Goal: Navigation & Orientation: Find specific page/section

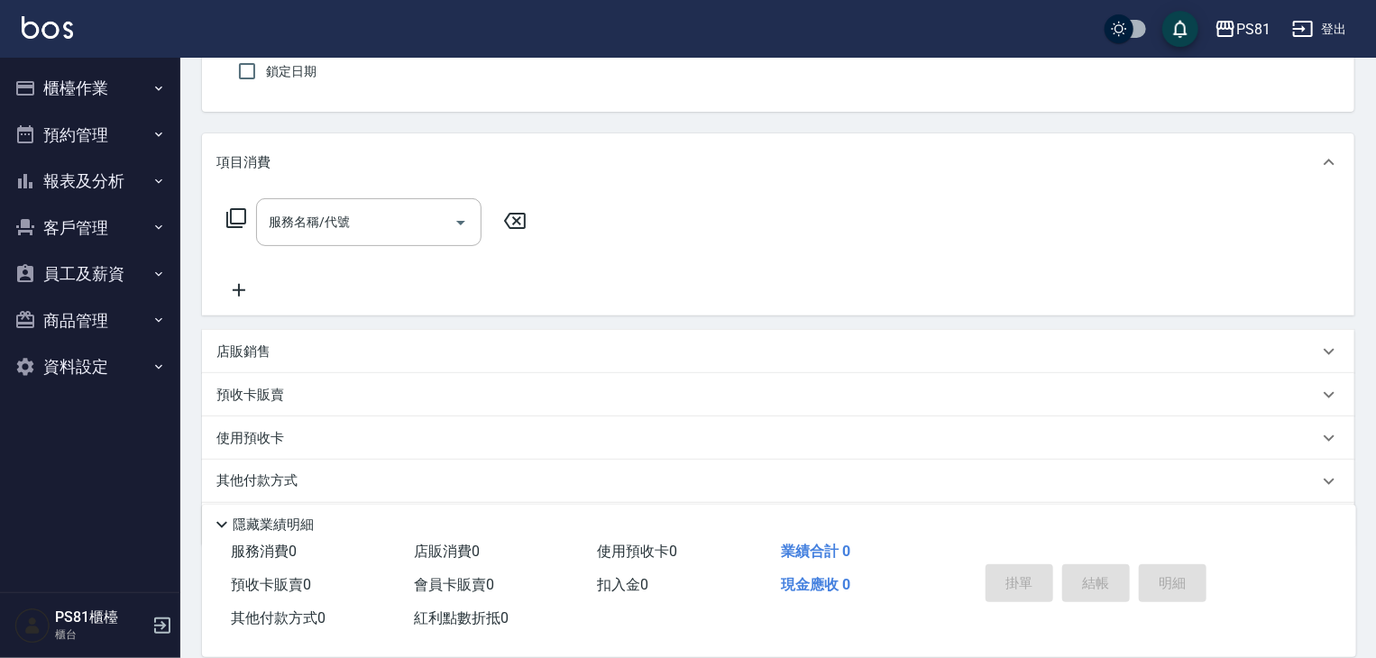
scroll to position [128, 0]
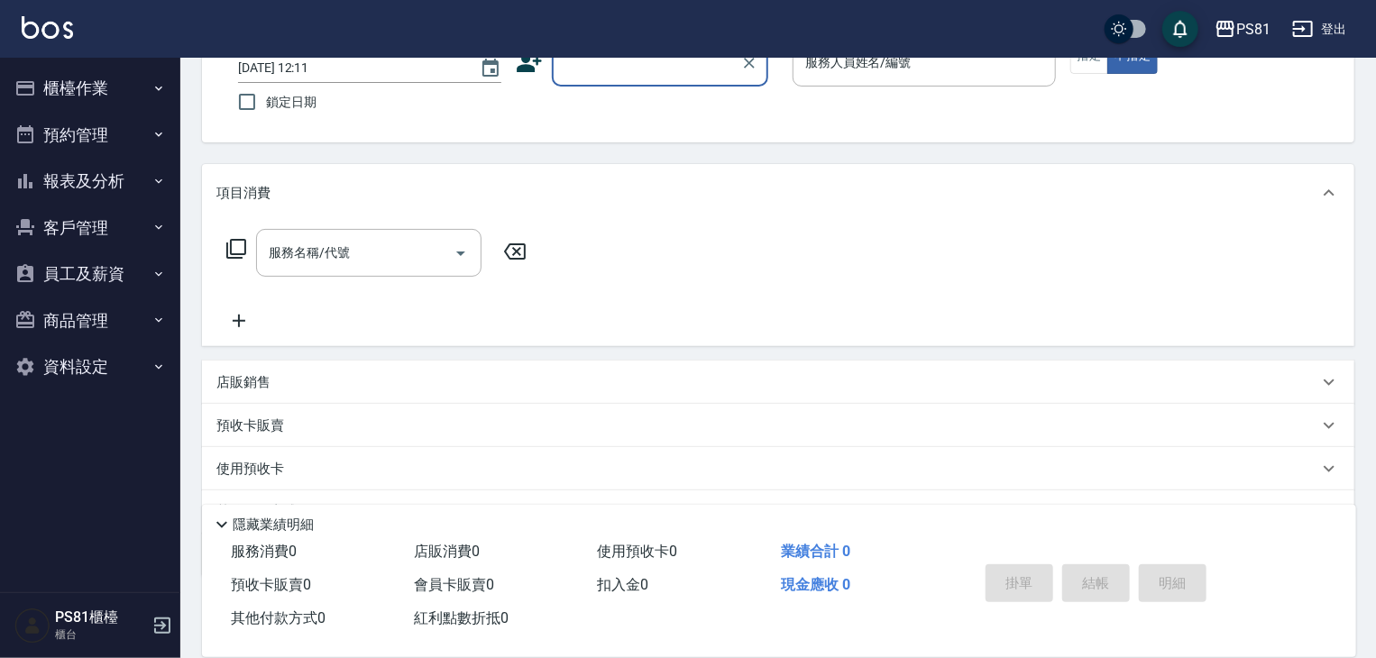
click at [97, 77] on button "櫃檯作業" at bounding box center [90, 88] width 166 height 47
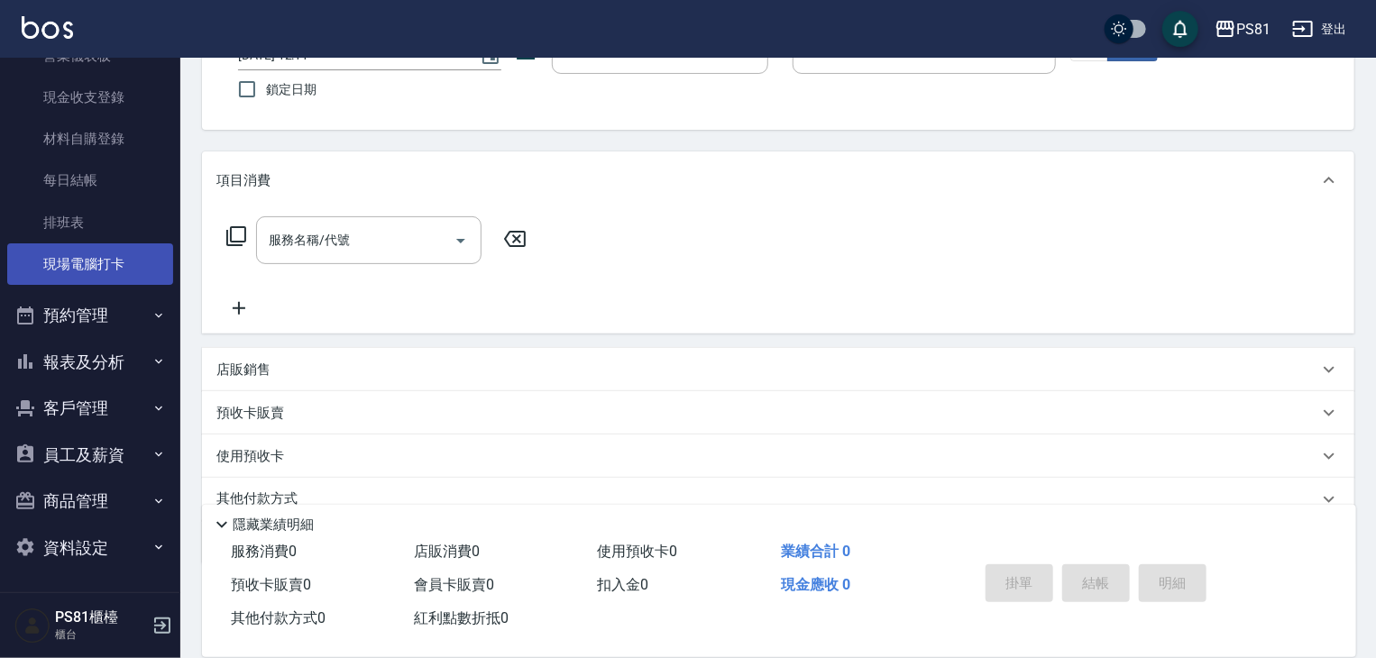
scroll to position [218, 0]
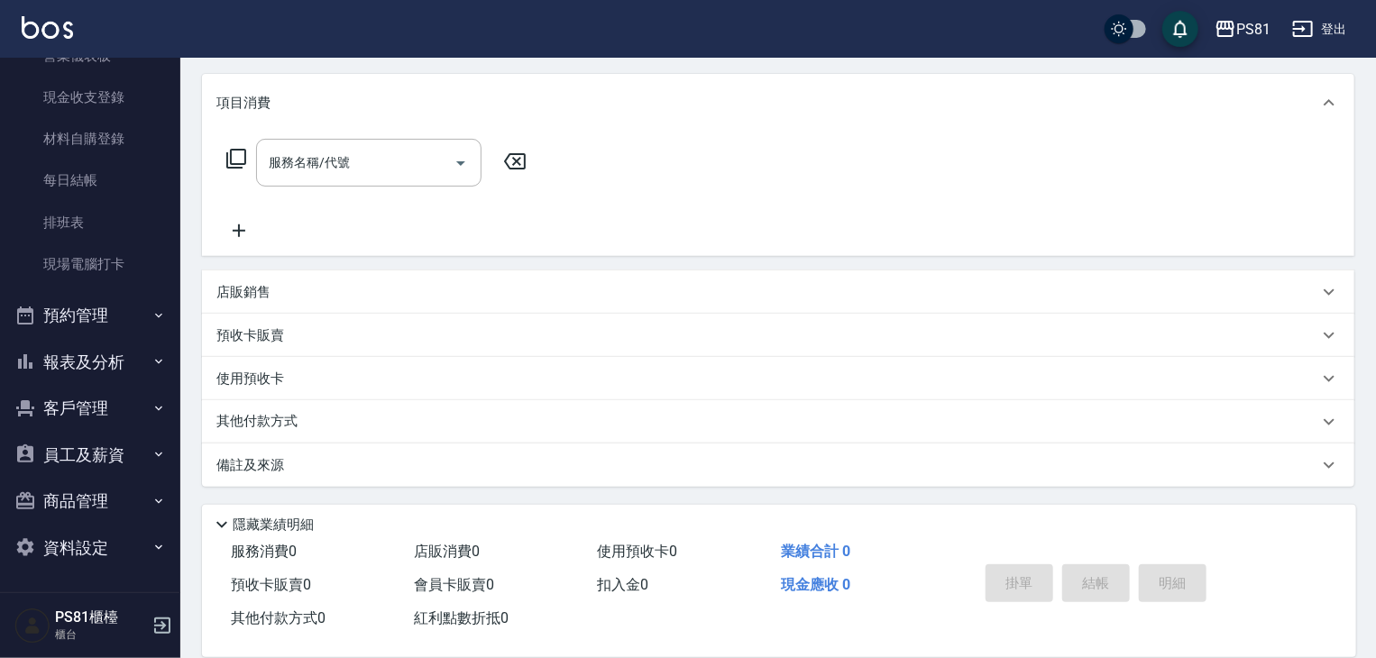
click at [105, 312] on button "預約管理" at bounding box center [90, 315] width 166 height 47
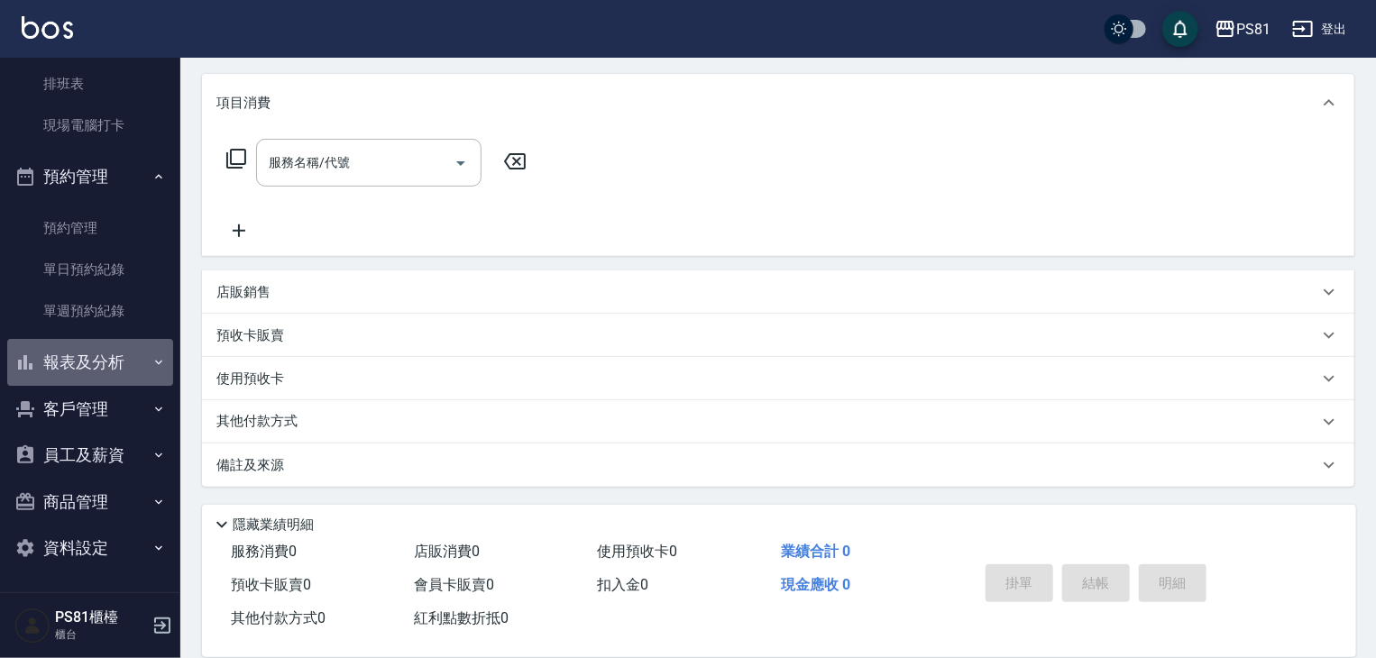
click at [120, 349] on button "報表及分析" at bounding box center [90, 362] width 166 height 47
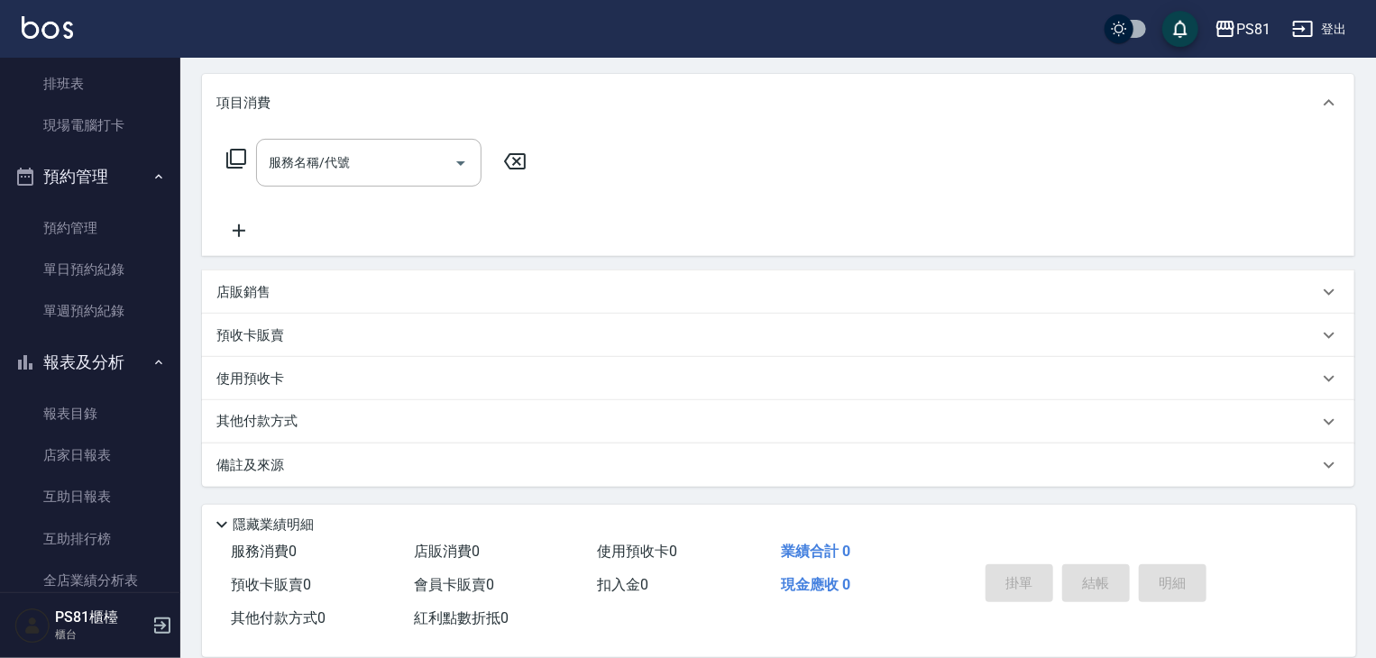
scroll to position [862, 0]
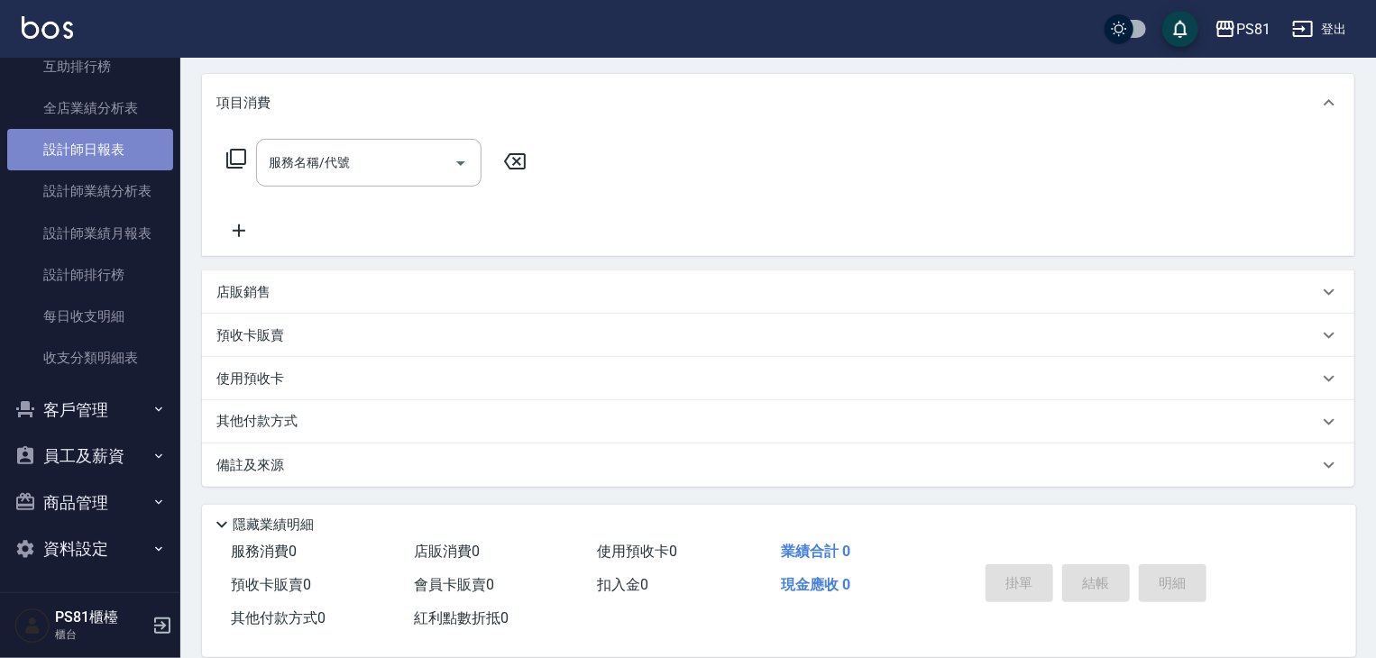
click at [144, 131] on link "設計師日報表" at bounding box center [90, 149] width 166 height 41
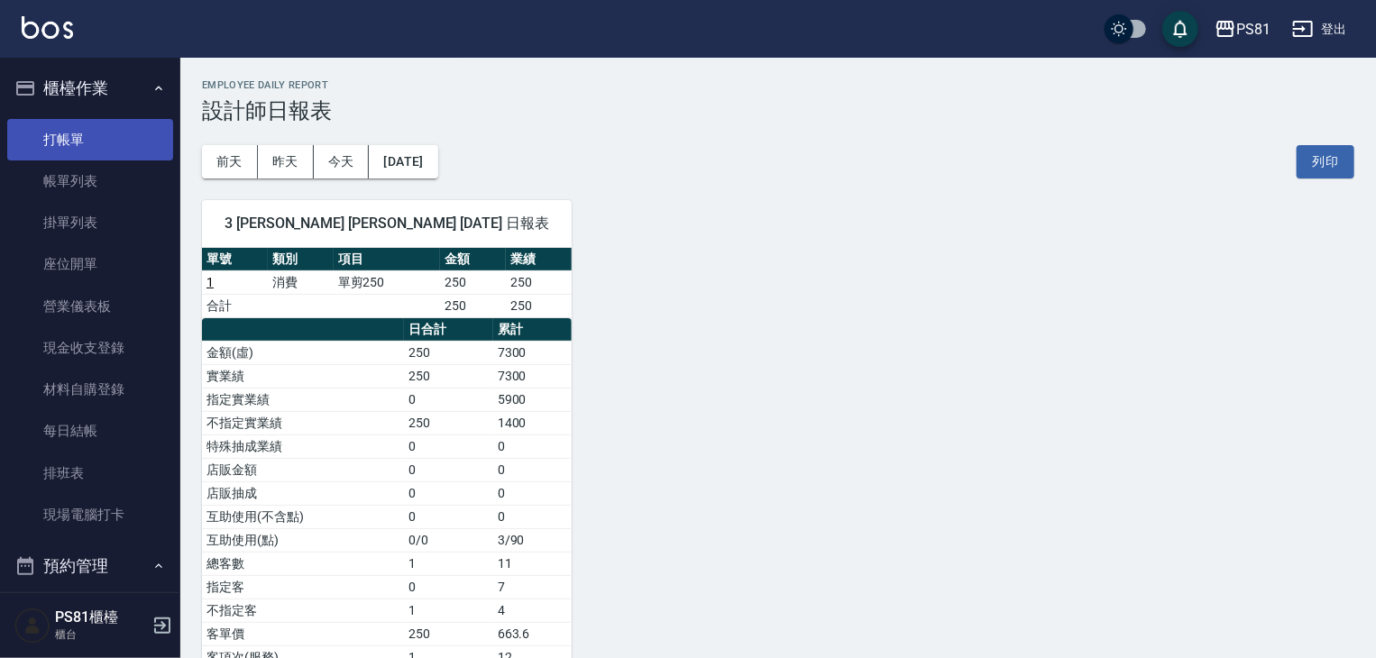
click at [49, 148] on link "打帳單" at bounding box center [90, 139] width 166 height 41
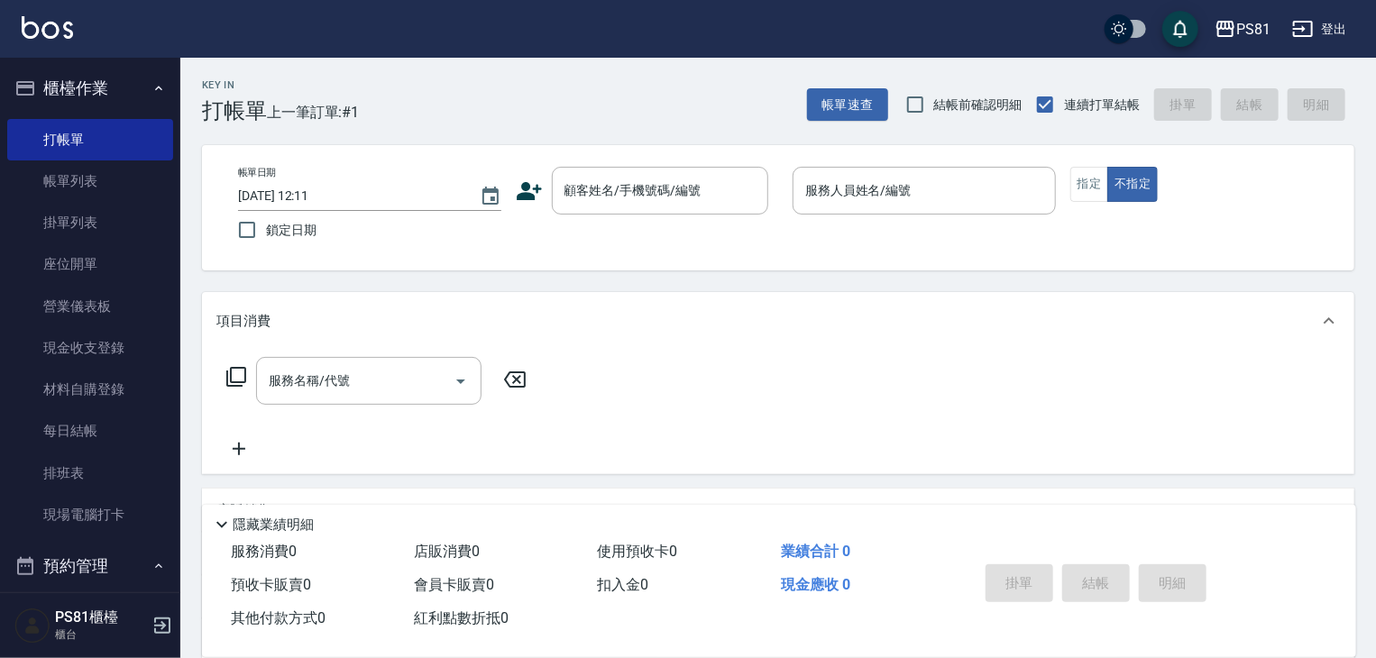
click at [312, 491] on div "項目消費 服務名稱/代號 服務名稱/代號 店販銷售 服務人員姓名/編號 服務人員姓名/編號 商品代號/名稱 商品代號/名稱 預收卡販賣 卡券名稱/代號 卡券名…" at bounding box center [778, 498] width 1153 height 413
drag, startPoint x: 330, startPoint y: 498, endPoint x: 399, endPoint y: 444, distance: 87.3
click at [355, 459] on div "項目消費 服務名稱/代號 服務名稱/代號 店販銷售 服務人員姓名/編號 服務人員姓名/編號 商品代號/名稱 商品代號/名稱 預收卡販賣 卡券名稱/代號 卡券名…" at bounding box center [778, 498] width 1153 height 413
drag, startPoint x: 399, startPoint y: 444, endPoint x: 442, endPoint y: 464, distance: 47.6
click at [404, 473] on div "服務名稱/代號 服務名稱/代號" at bounding box center [778, 412] width 1153 height 124
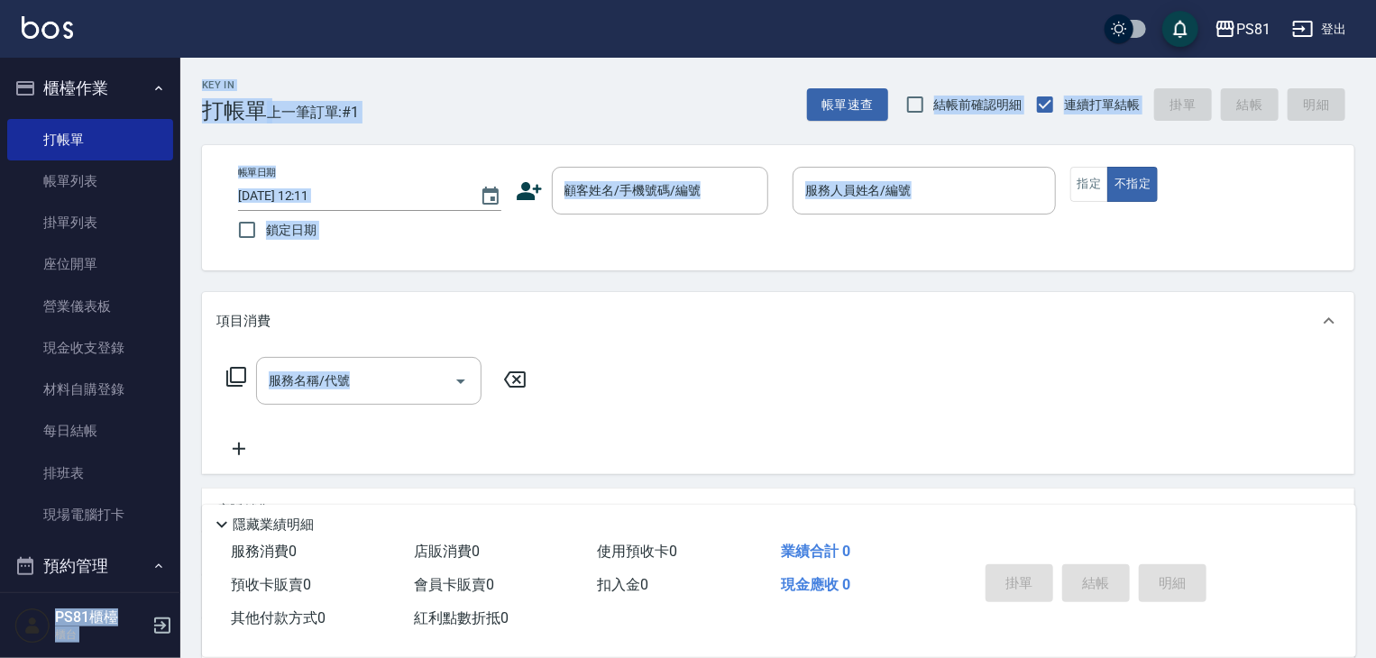
drag, startPoint x: 0, startPoint y: 436, endPoint x: 0, endPoint y: 416, distance: 19.8
click at [0, 416] on div "PS81 登出 櫃檯作業 打帳單 帳單列表 掛單列表 座位開單 營業儀表板 現金收支登錄 材料自購登錄 每日結帳 排班表 現場電腦打卡 預約管理 預約管理 單…" at bounding box center [688, 438] width 1376 height 877
click at [51, 472] on link "排班表" at bounding box center [90, 473] width 166 height 41
